Goal: Information Seeking & Learning: Learn about a topic

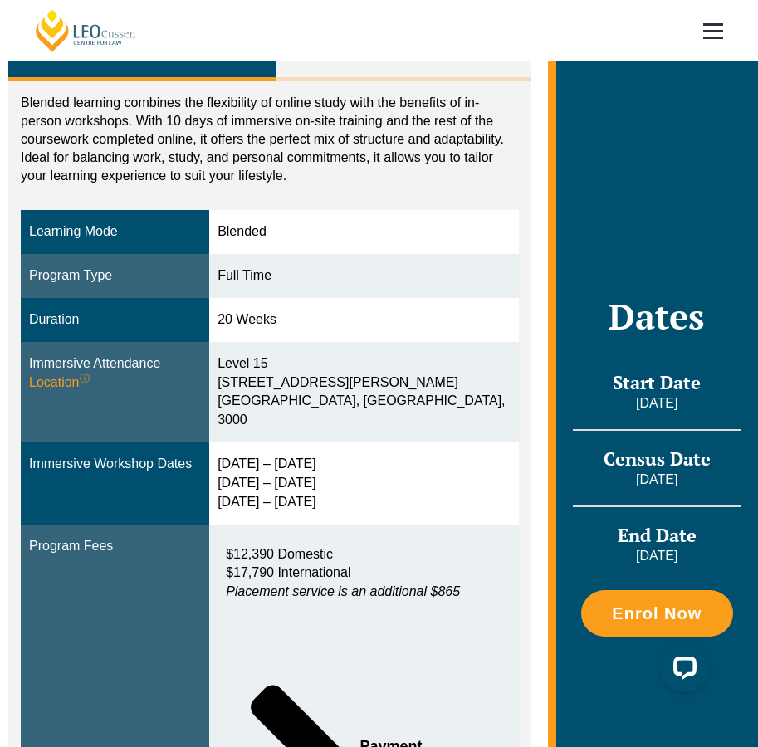
scroll to position [314, 0]
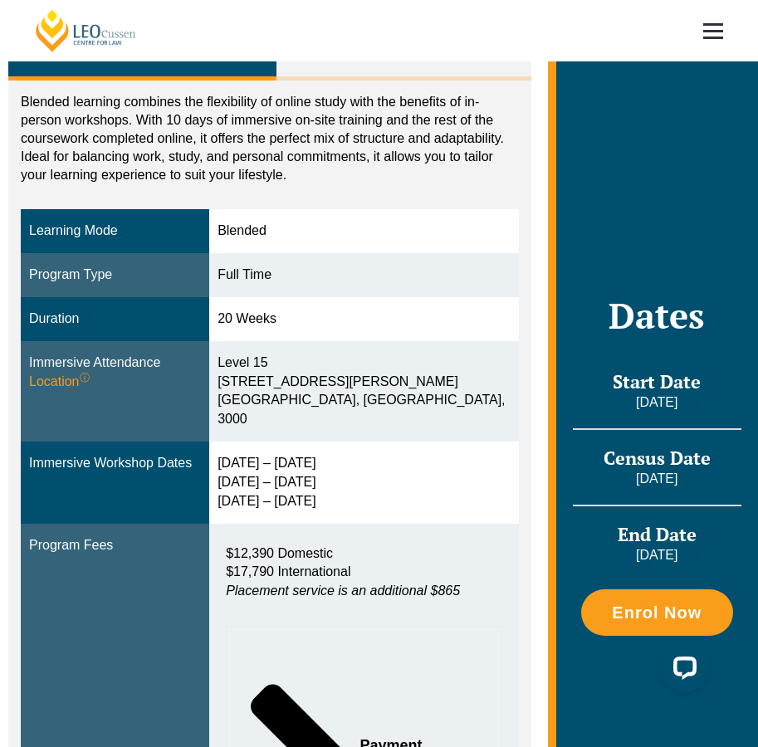
drag, startPoint x: 232, startPoint y: 447, endPoint x: 367, endPoint y: 442, distance: 135.3
click at [367, 442] on td "30 Mar – 2 Apr 2026 9 – 11 Jun 2026 28 – 30 Jul 2026" at bounding box center [363, 483] width 309 height 82
drag, startPoint x: 230, startPoint y: 469, endPoint x: 334, endPoint y: 461, distance: 104.0
click at [334, 462] on td "30 Mar – 2 Apr 2026 9 – 11 Jun 2026 28 – 30 Jul 2026" at bounding box center [363, 483] width 309 height 82
drag, startPoint x: 228, startPoint y: 492, endPoint x: 351, endPoint y: 486, distance: 123.0
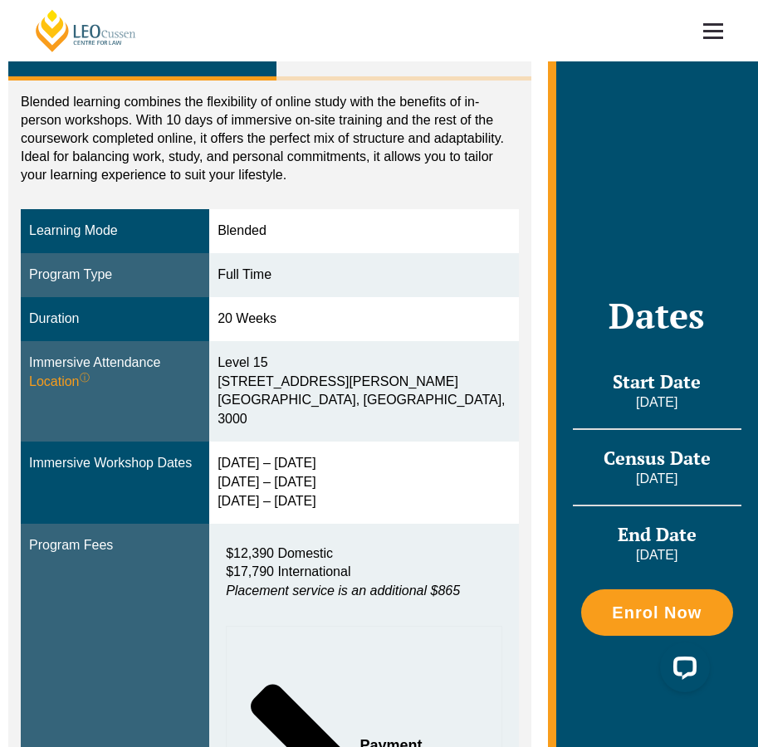
click at [351, 486] on td "30 Mar – 2 Apr 2026 9 – 11 Jun 2026 28 – 30 Jul 2026" at bounding box center [363, 483] width 309 height 82
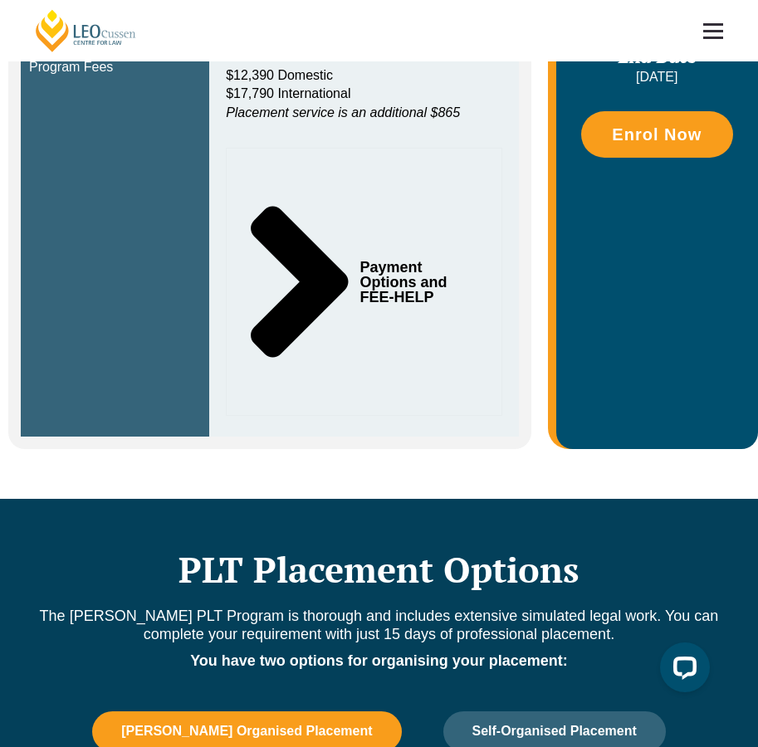
click at [323, 285] on icon "Tabs. Open items with Enter or Space, close with Escape and navigate using the …" at bounding box center [299, 282] width 120 height 242
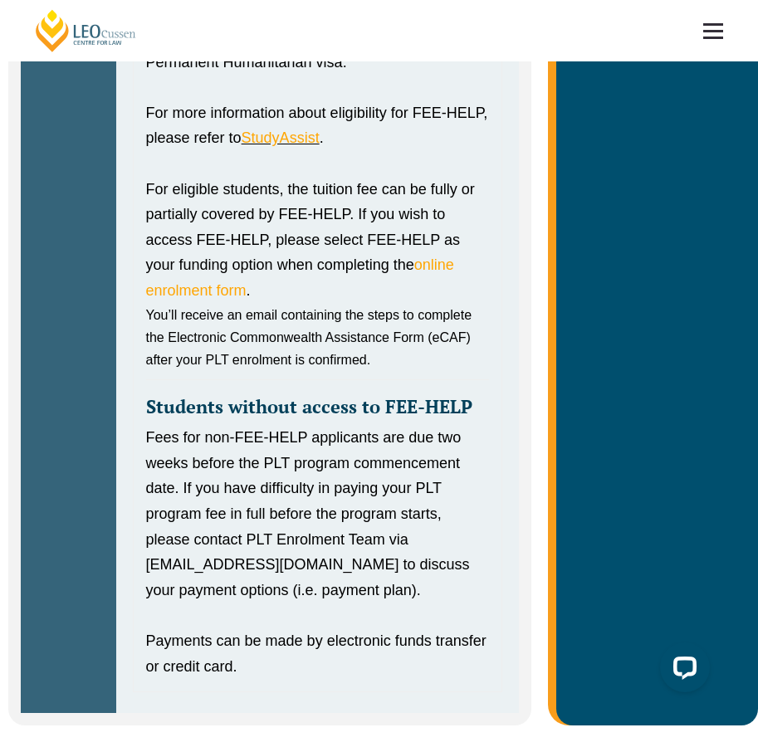
scroll to position [1445, 0]
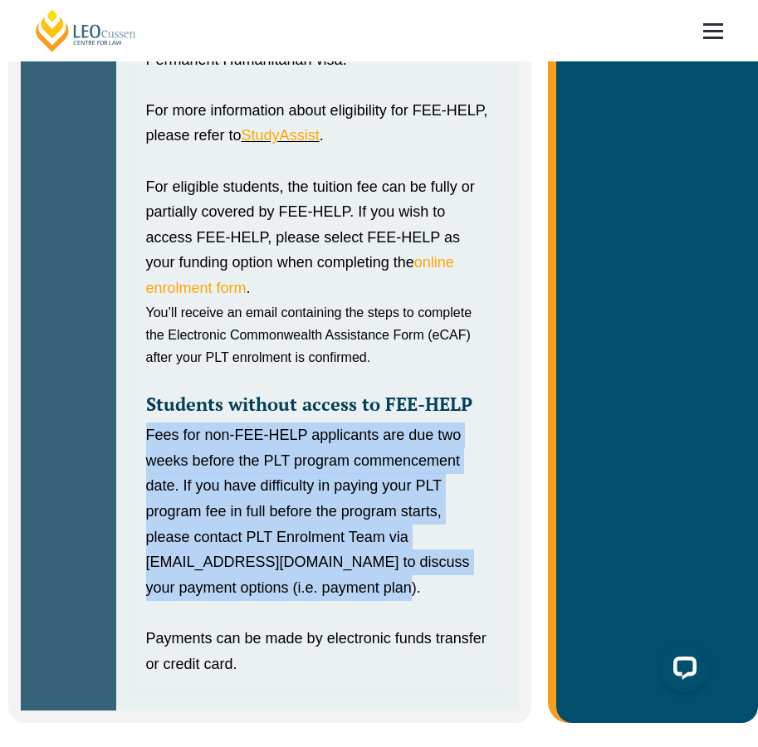
drag, startPoint x: 142, startPoint y: 437, endPoint x: 391, endPoint y: 598, distance: 296.5
click at [391, 598] on div "FEE-HELP FEE-HELP is available for PLT applicants who are Australian citizens o…" at bounding box center [317, 314] width 369 height 752
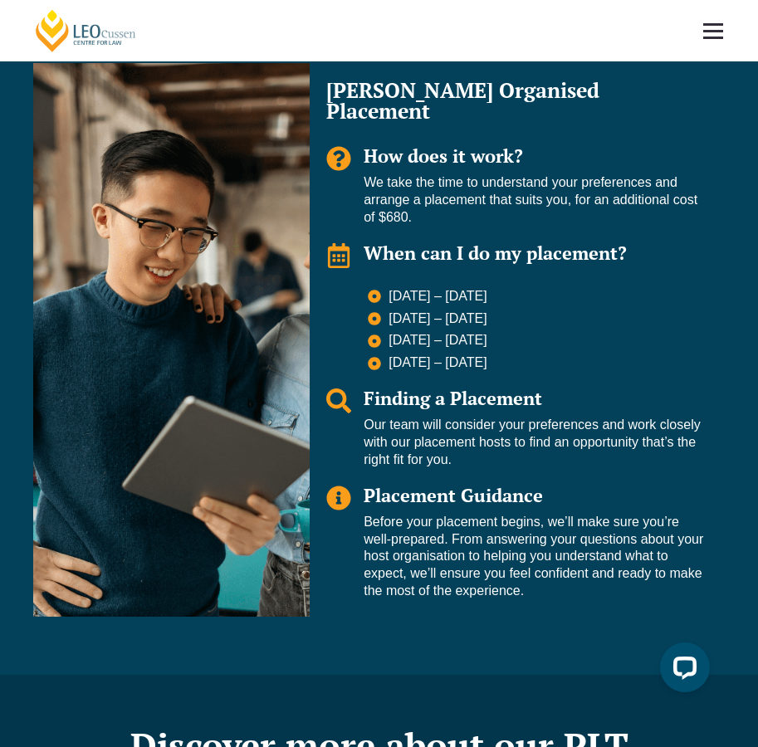
scroll to position [2473, 0]
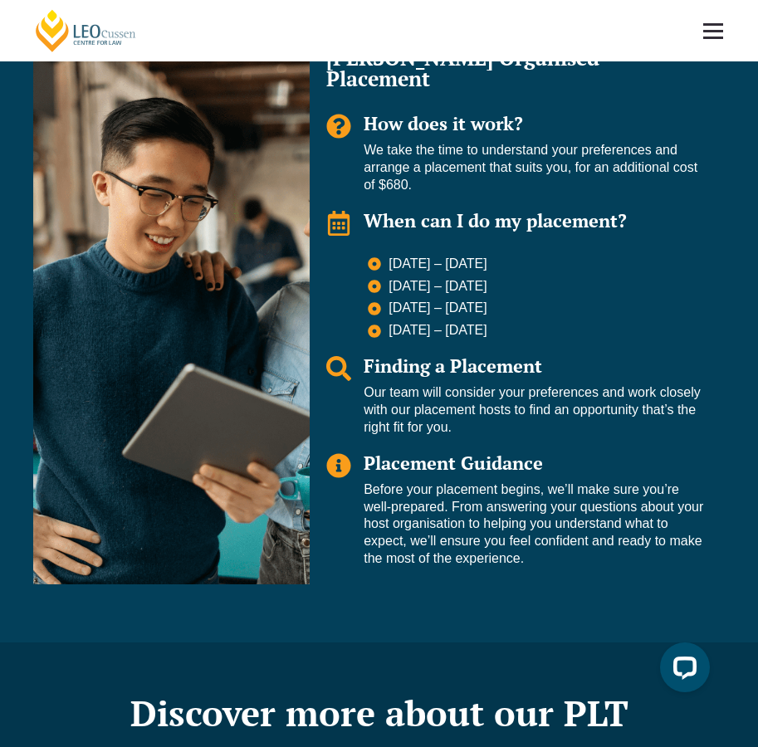
drag, startPoint x: 388, startPoint y: 248, endPoint x: 526, endPoint y: 243, distance: 137.9
click at [526, 256] on li "24 Aug – 11 Sep 2026" at bounding box center [538, 266] width 340 height 20
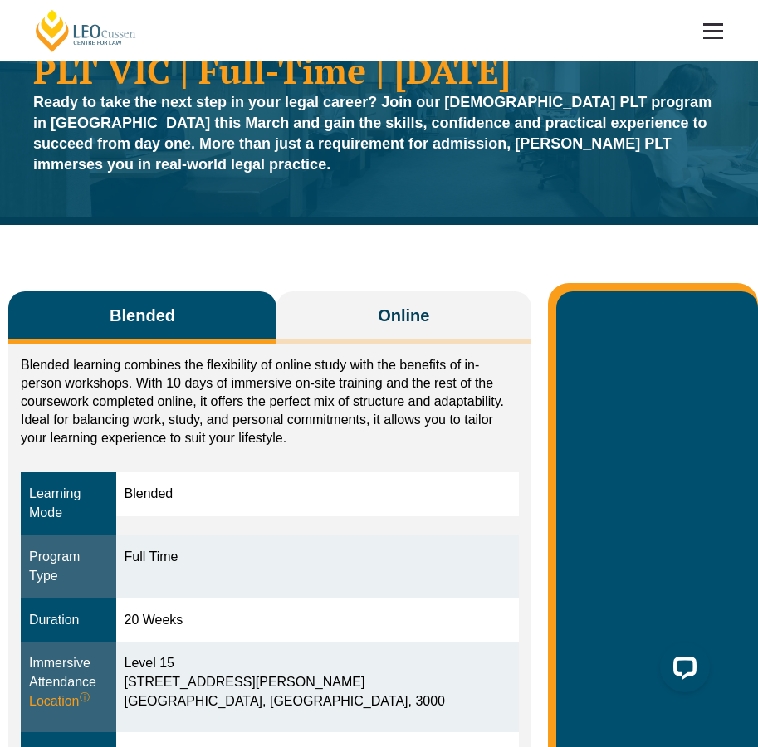
scroll to position [0, 0]
